Goal: Task Accomplishment & Management: Use online tool/utility

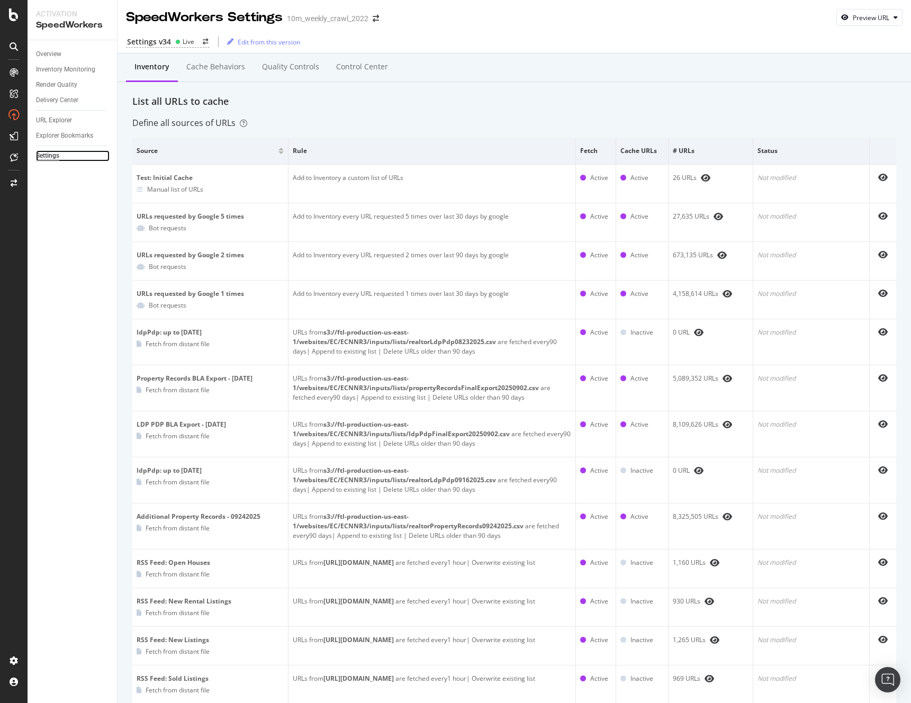
click at [50, 156] on div "Settings" at bounding box center [47, 155] width 23 height 11
click at [50, 158] on div "Settings" at bounding box center [47, 155] width 23 height 11
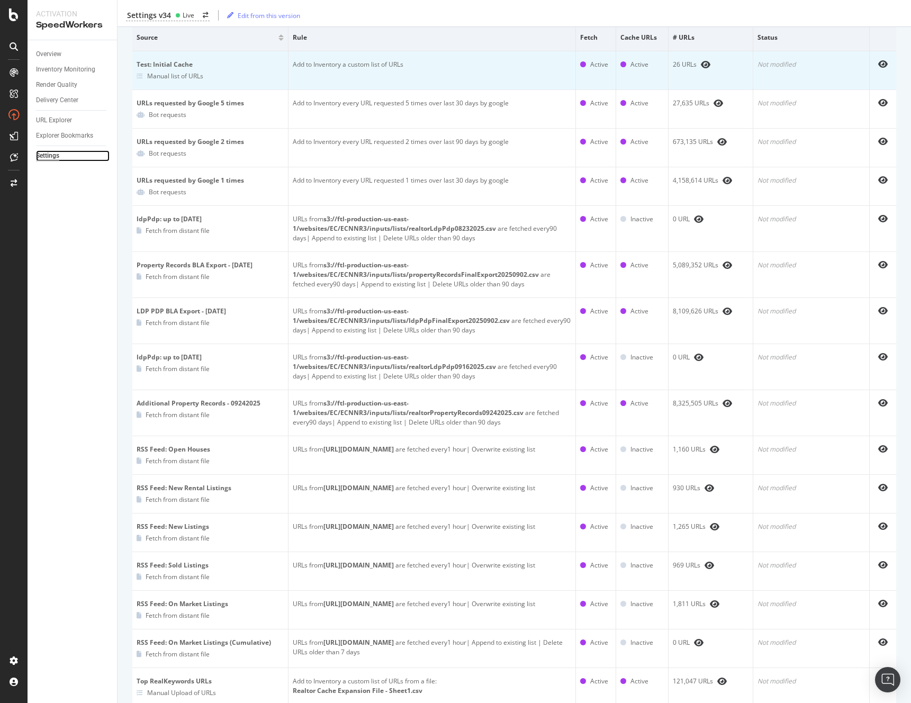
scroll to position [315, 0]
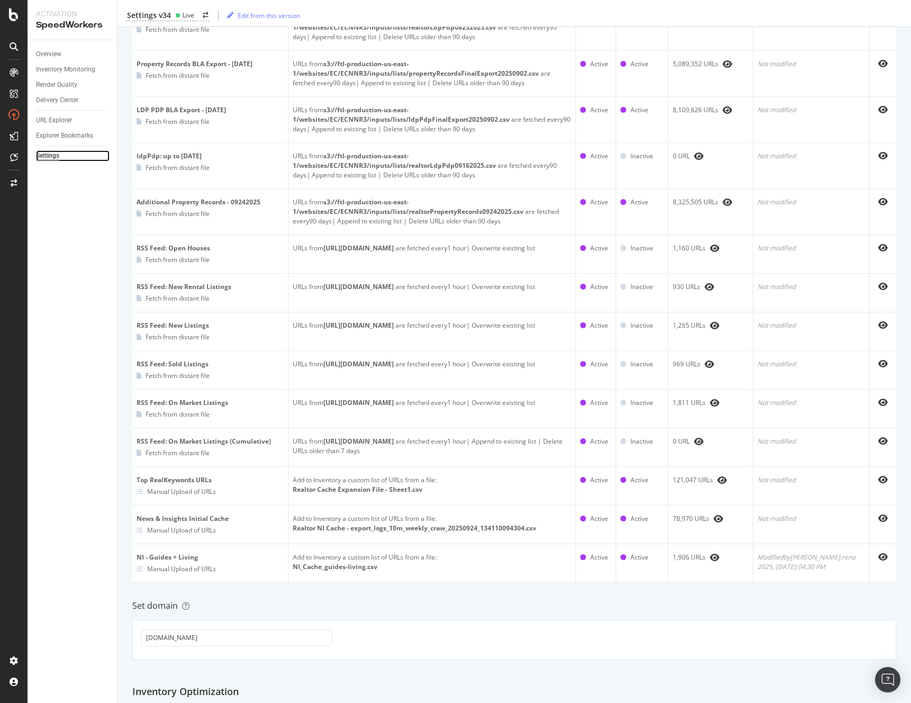
click at [50, 154] on div "Settings" at bounding box center [47, 155] width 23 height 11
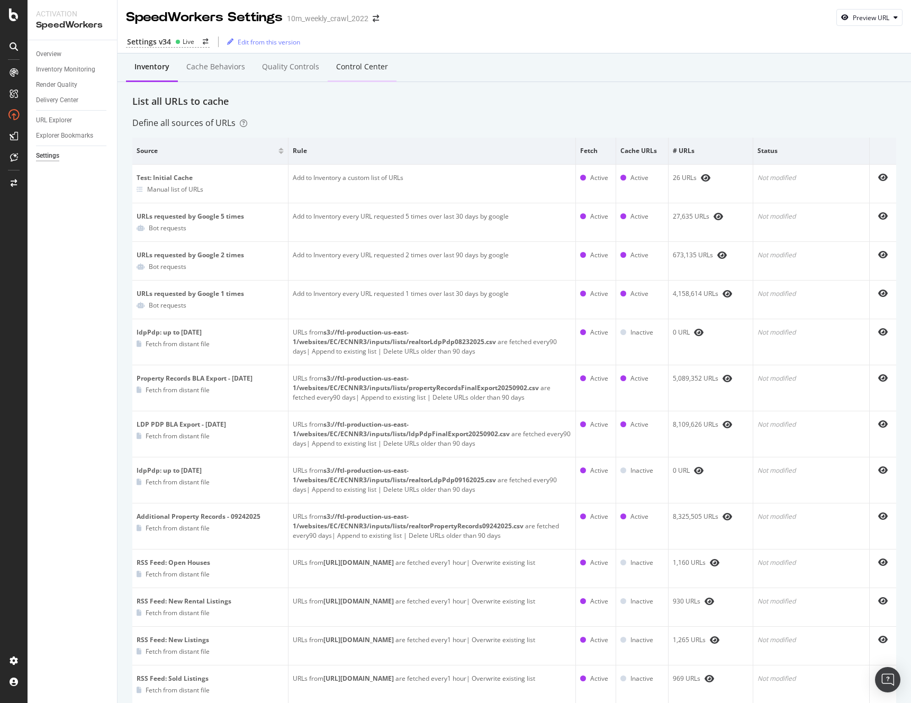
click at [364, 70] on div "Control Center" at bounding box center [362, 66] width 52 height 11
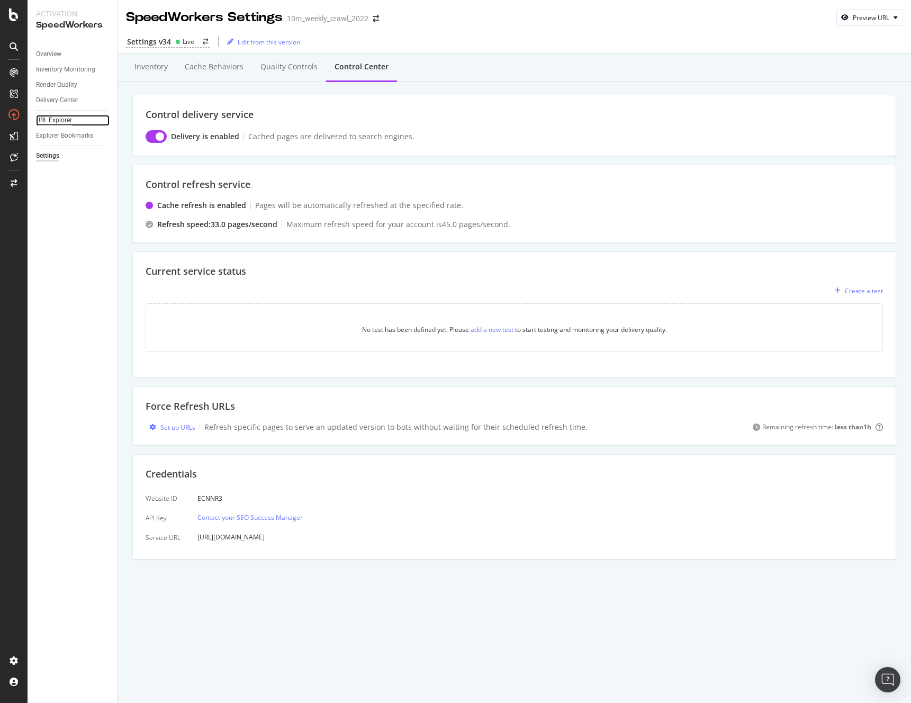
click at [57, 122] on div "URL Explorer" at bounding box center [54, 120] width 36 height 11
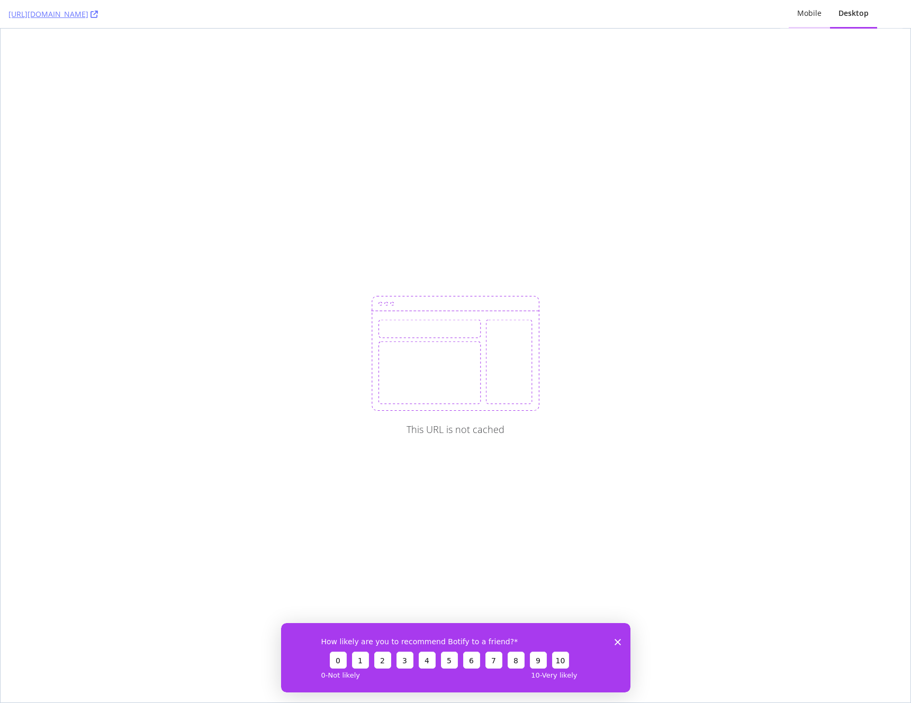
click at [818, 12] on div "Mobile" at bounding box center [809, 13] width 24 height 11
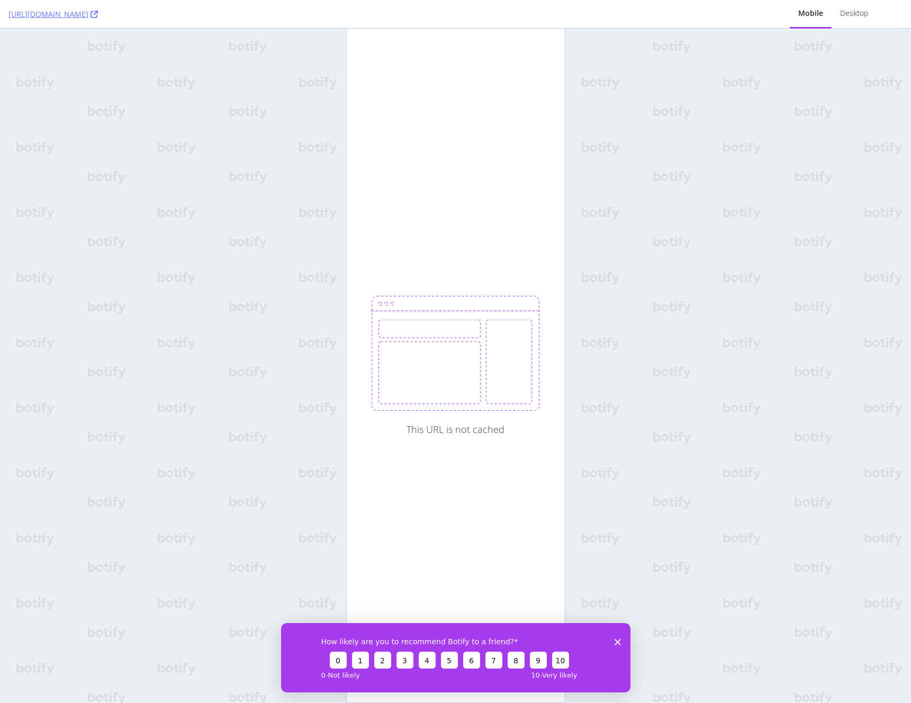
click at [694, 143] on div "https://www.realtor.com/news/celebrity-real-estate/ Mobile Desktop This URL is …" at bounding box center [455, 351] width 911 height 703
